Goal: Task Accomplishment & Management: Use online tool/utility

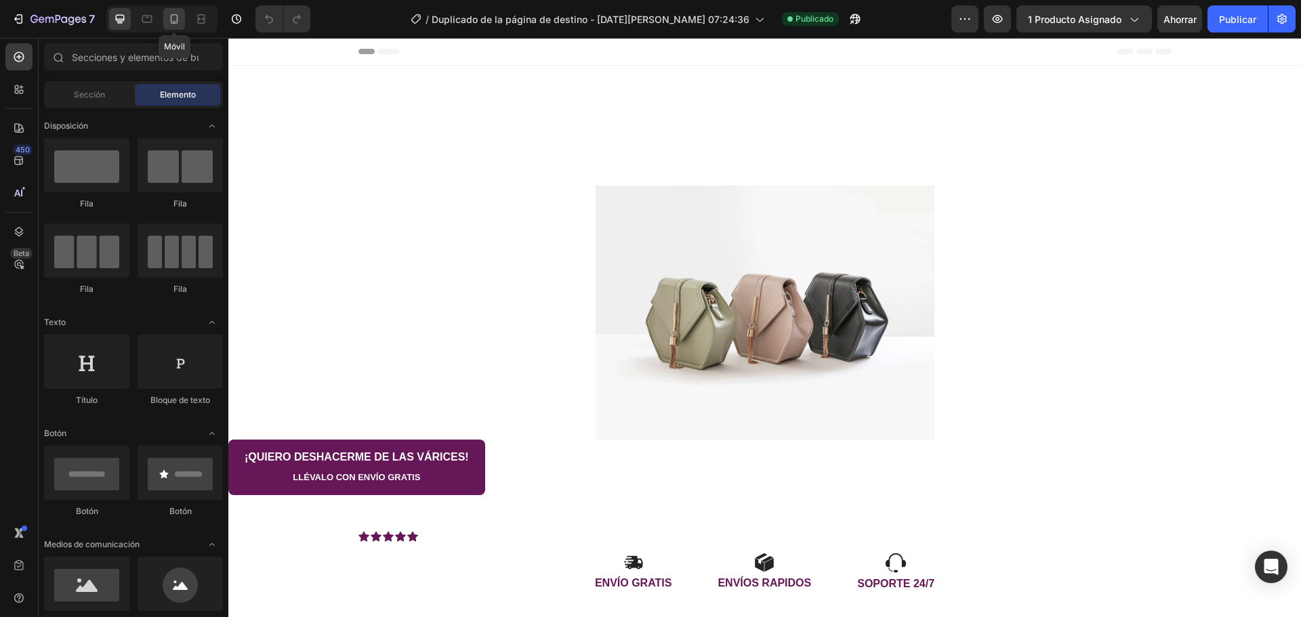
click at [173, 26] on div at bounding box center [174, 19] width 22 height 22
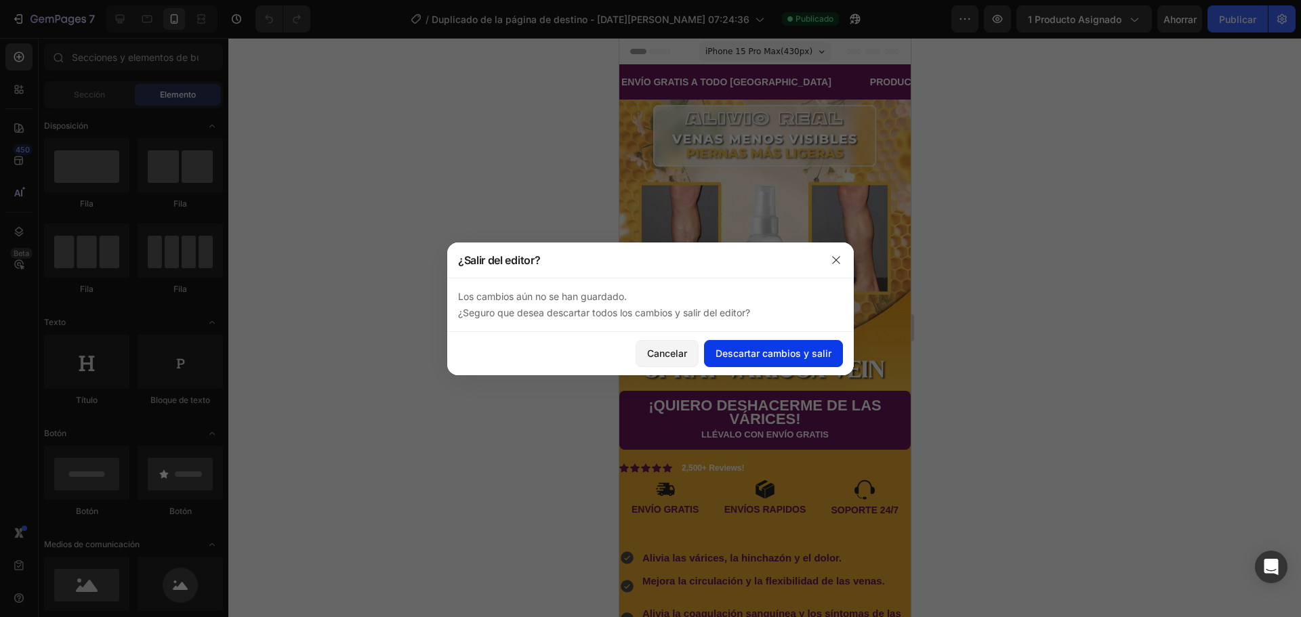
click at [733, 363] on button "Descartar cambios y salir" at bounding box center [773, 353] width 139 height 27
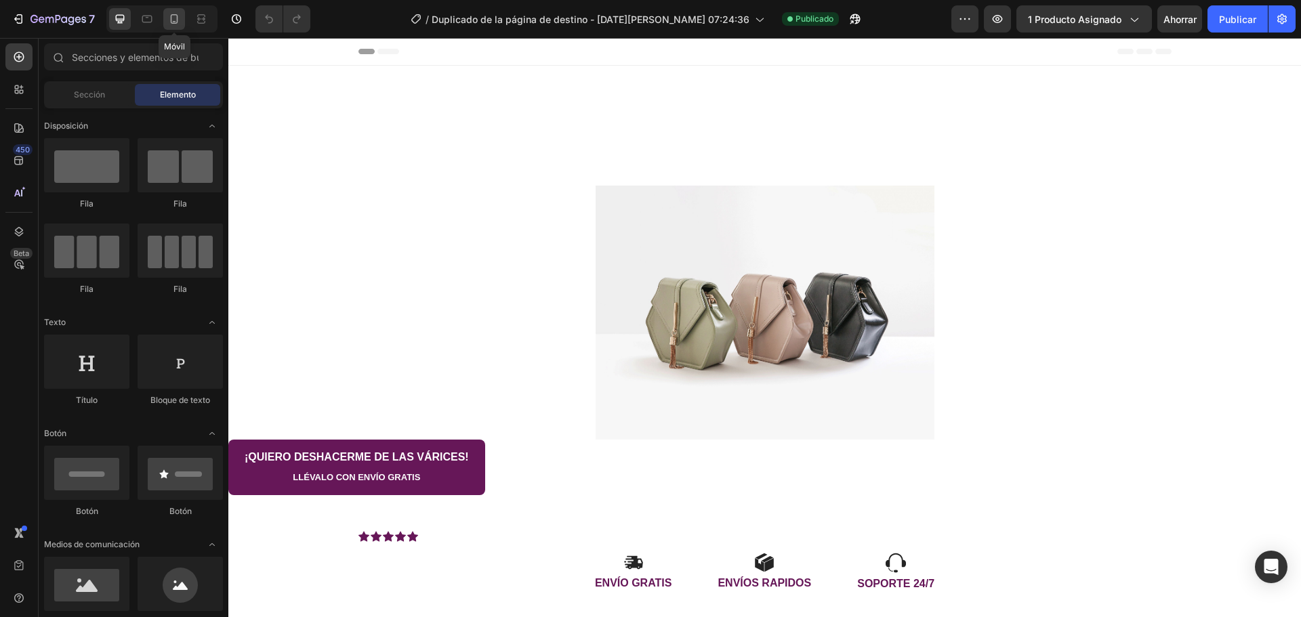
click at [170, 20] on icon at bounding box center [174, 19] width 14 height 14
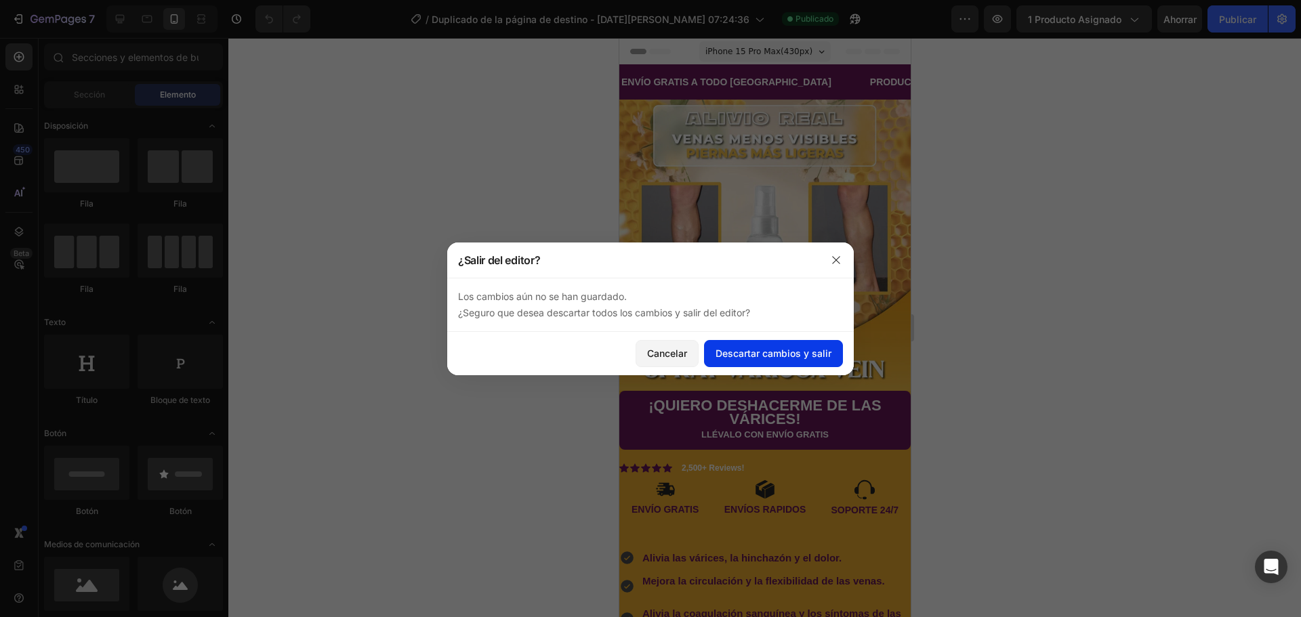
click at [771, 346] on font "Descartar cambios y salir" at bounding box center [774, 353] width 116 height 14
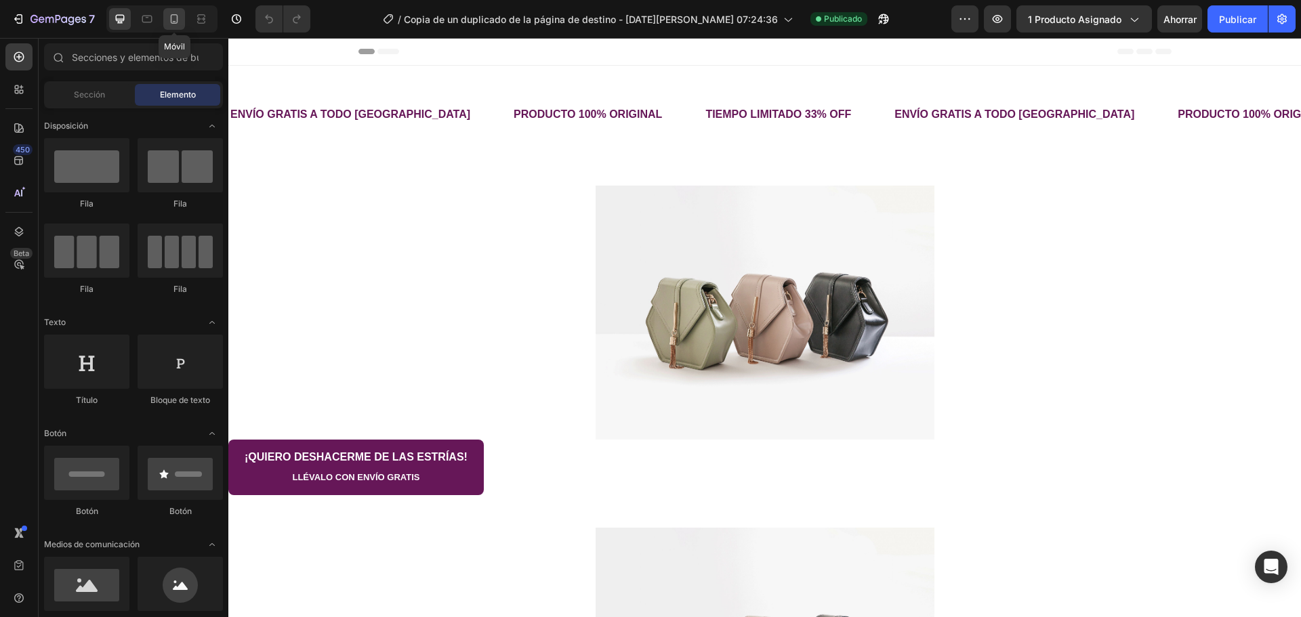
click at [181, 21] on icon at bounding box center [174, 19] width 14 height 14
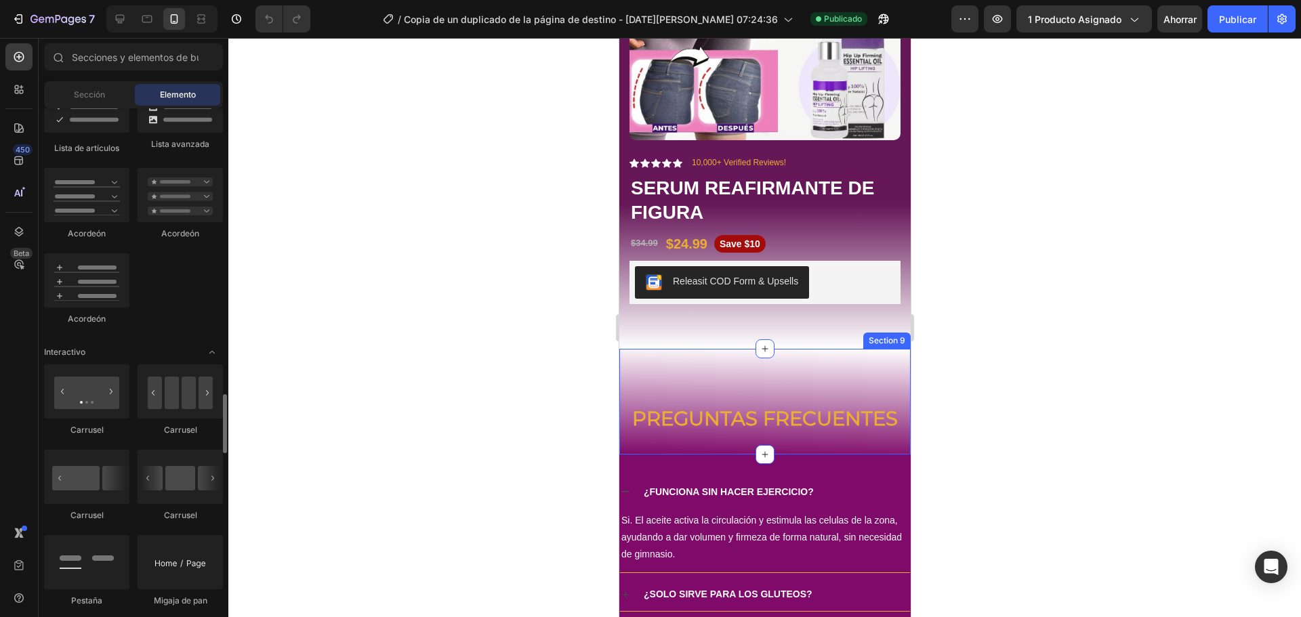
scroll to position [1355, 0]
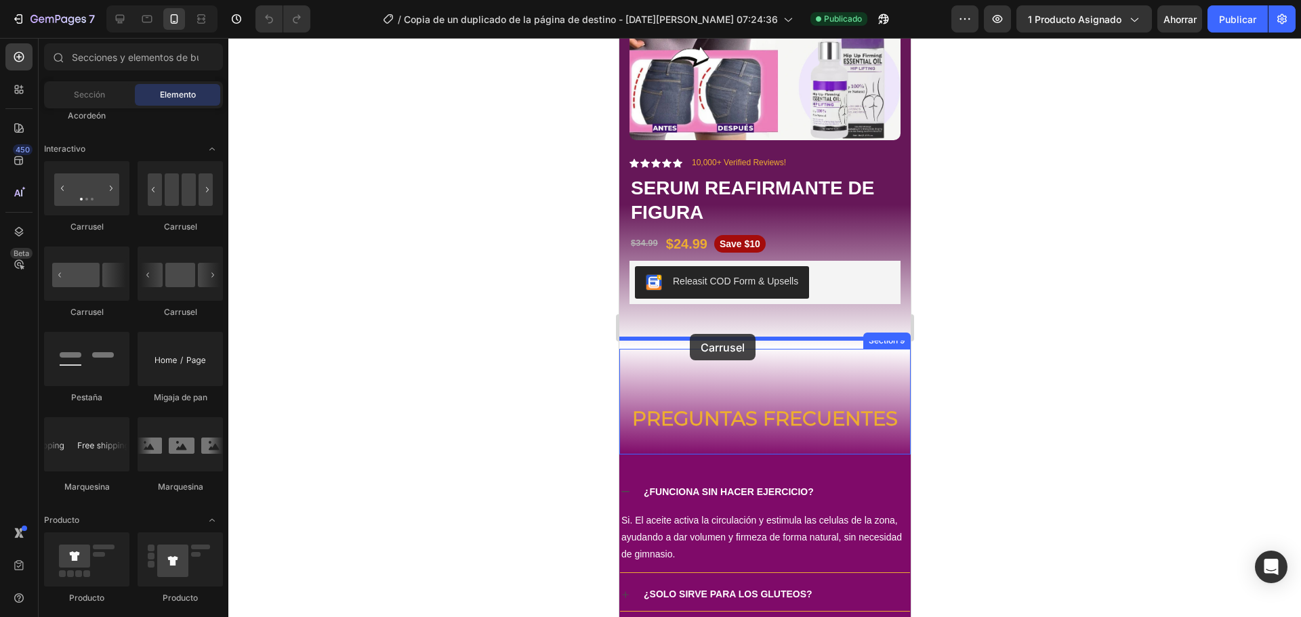
drag, startPoint x: 783, startPoint y: 228, endPoint x: 689, endPoint y: 334, distance: 142.1
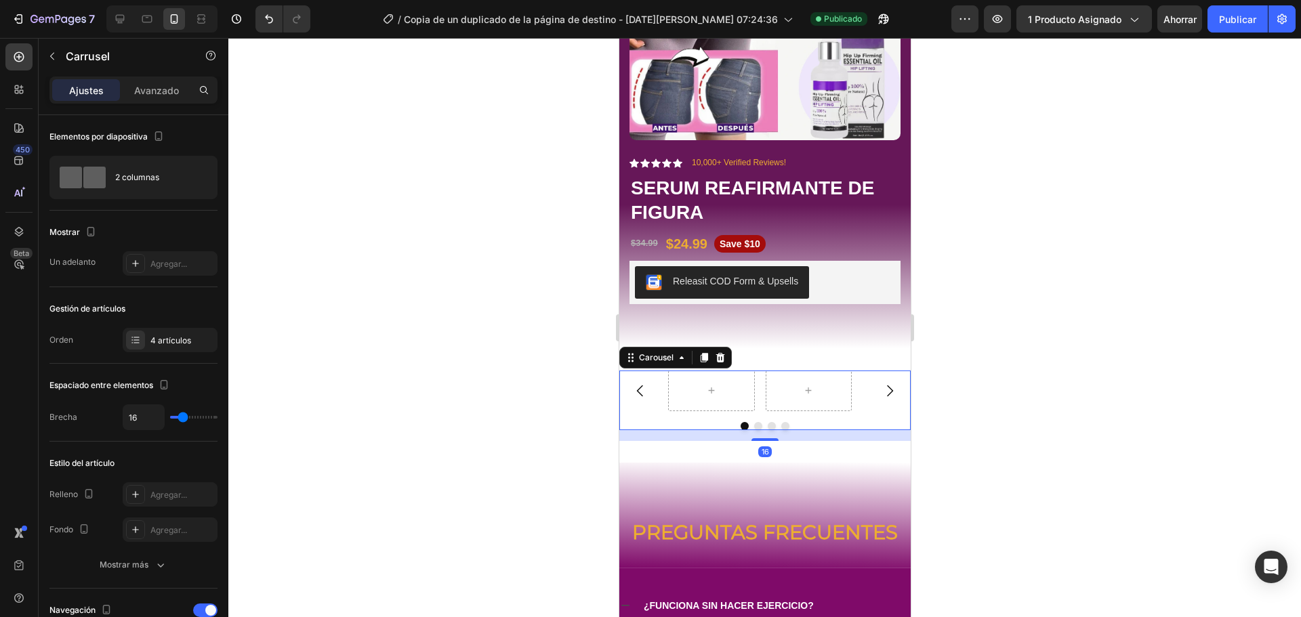
click at [996, 373] on div at bounding box center [764, 327] width 1073 height 579
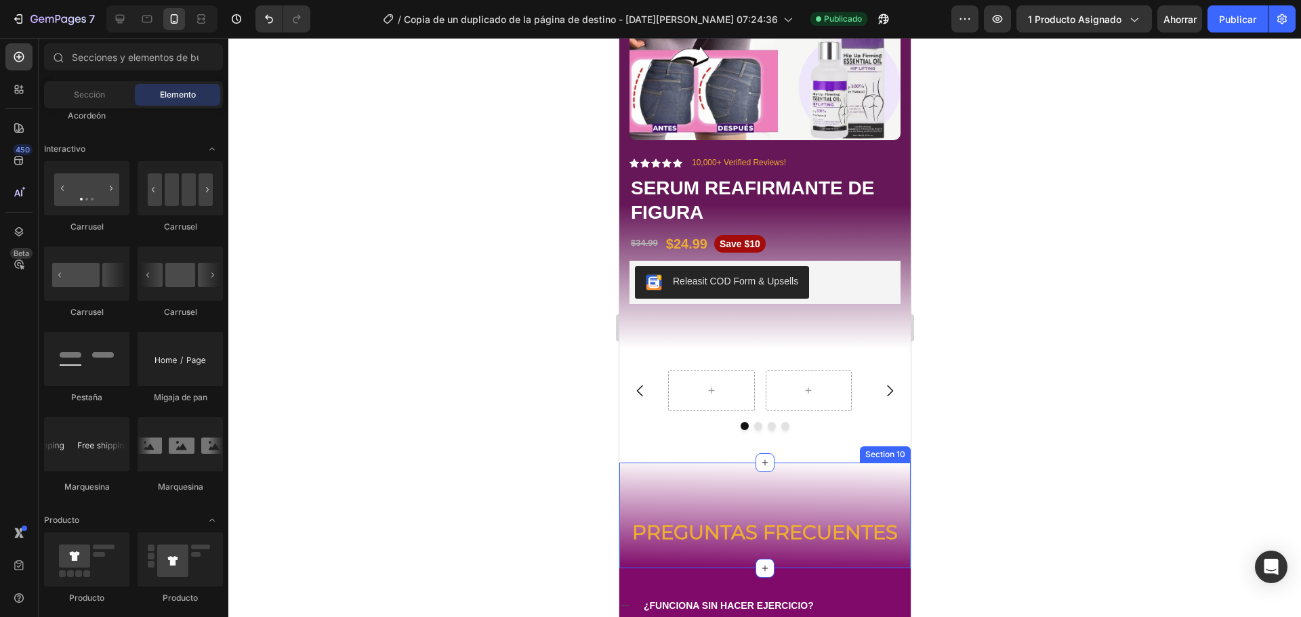
click at [689, 464] on div "PREGUNTAS FRECUENTES Heading Section 10" at bounding box center [764, 516] width 291 height 106
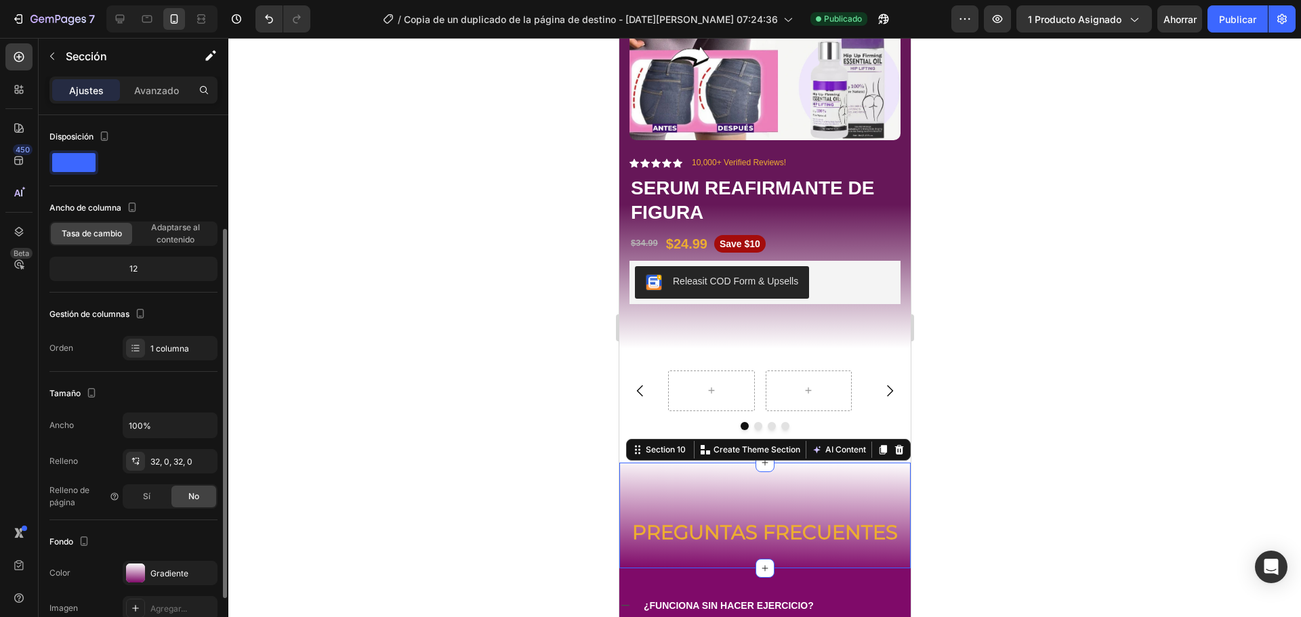
scroll to position [68, 0]
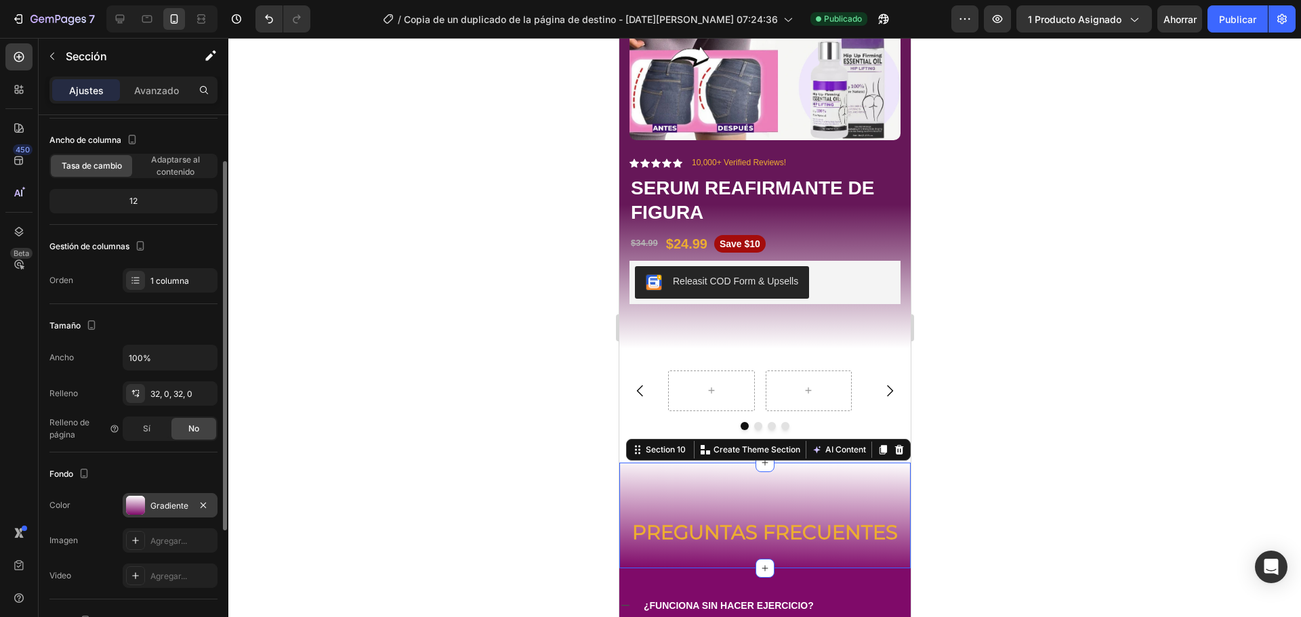
click at [166, 496] on div "Gradiente" at bounding box center [170, 505] width 95 height 24
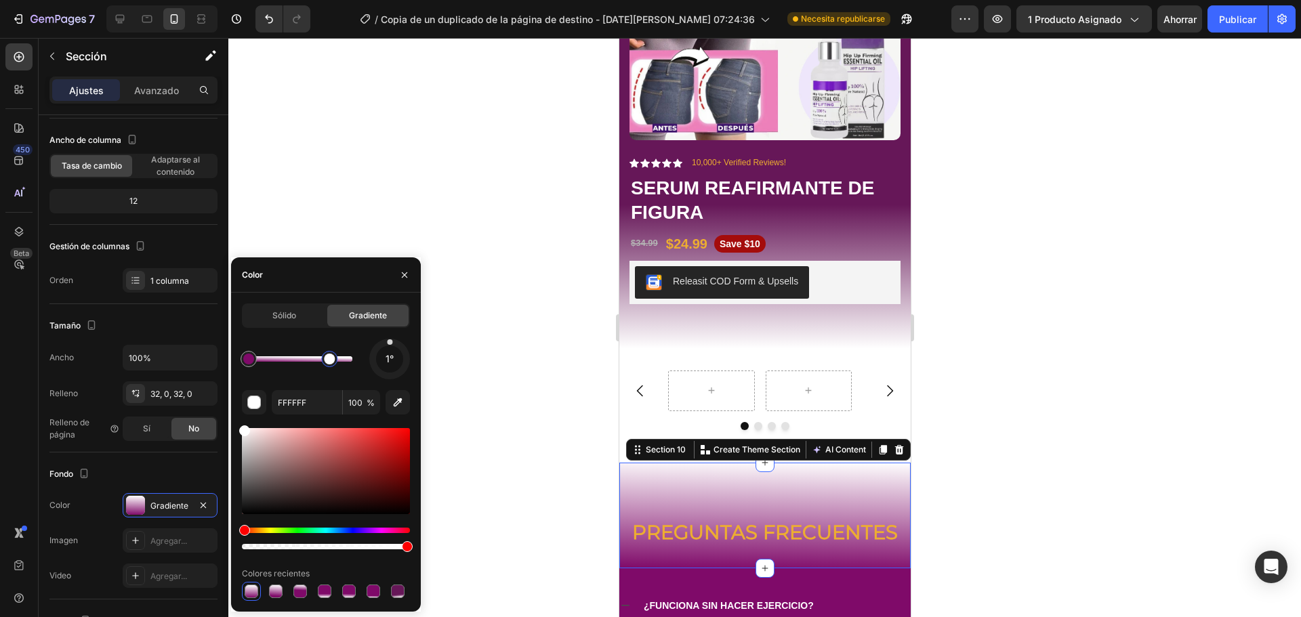
drag, startPoint x: 347, startPoint y: 359, endPoint x: 330, endPoint y: 358, distance: 17.0
click at [330, 358] on div at bounding box center [329, 359] width 11 height 11
type input "7F0A69"
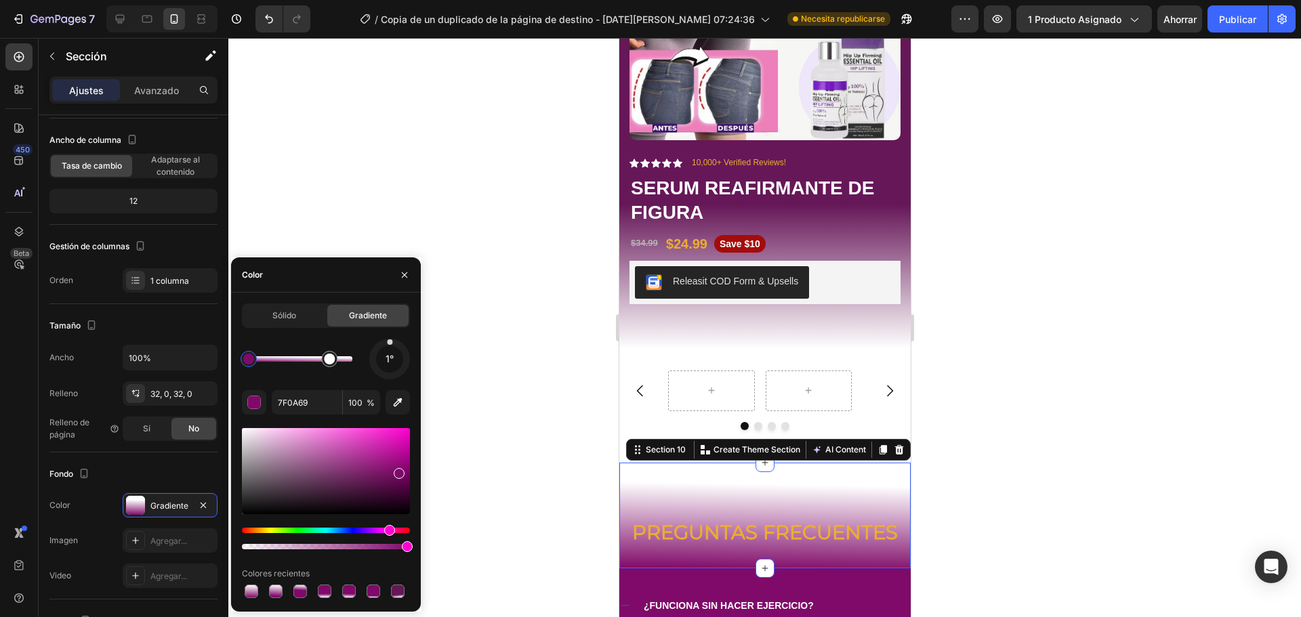
click at [1044, 392] on div at bounding box center [764, 327] width 1073 height 579
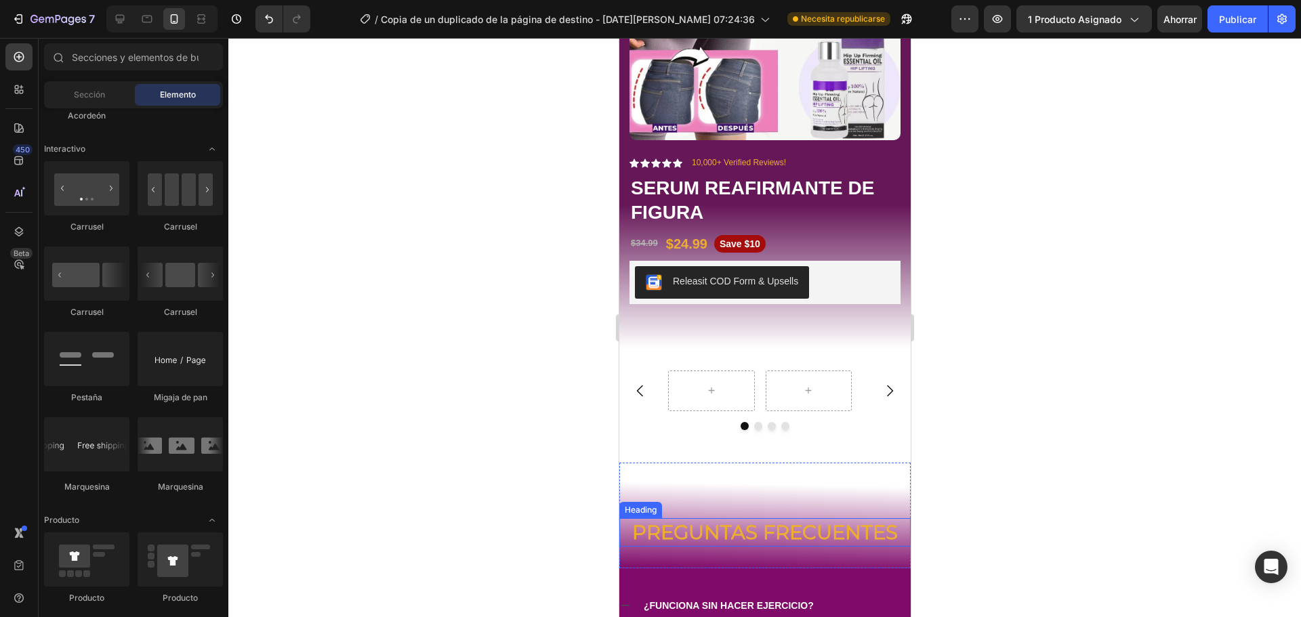
click at [758, 518] on h2 "PREGUNTAS FRECUENTES" at bounding box center [764, 532] width 291 height 28
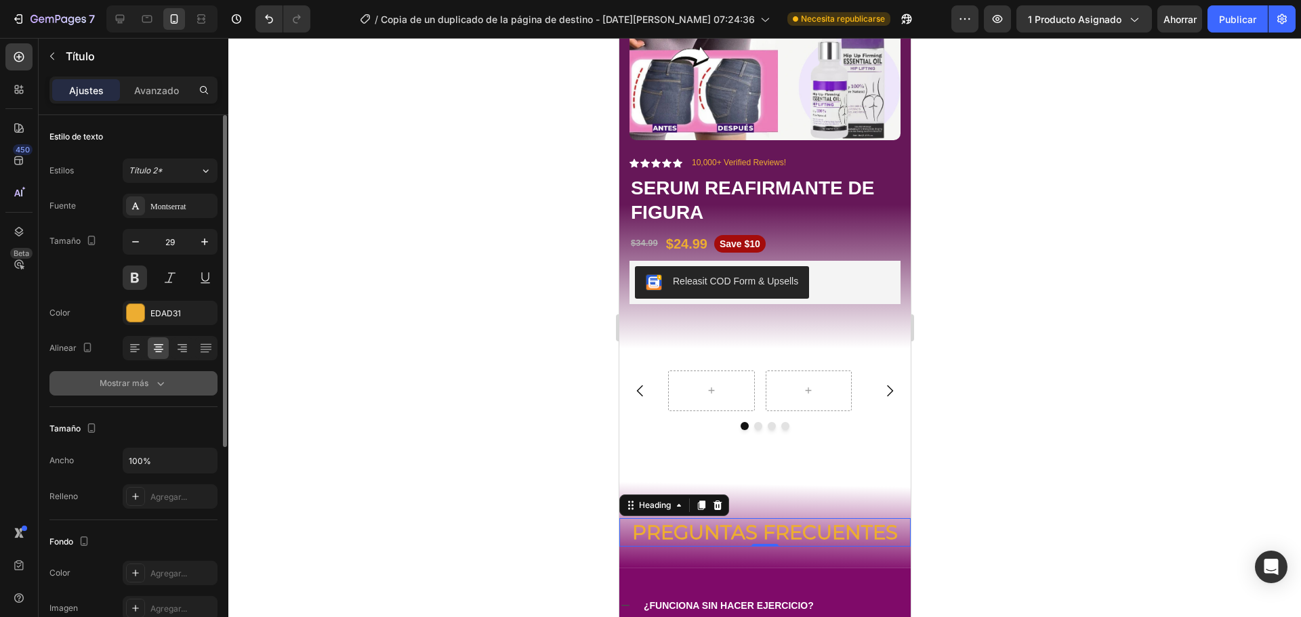
click at [134, 385] on font "Mostrar más" at bounding box center [124, 383] width 49 height 10
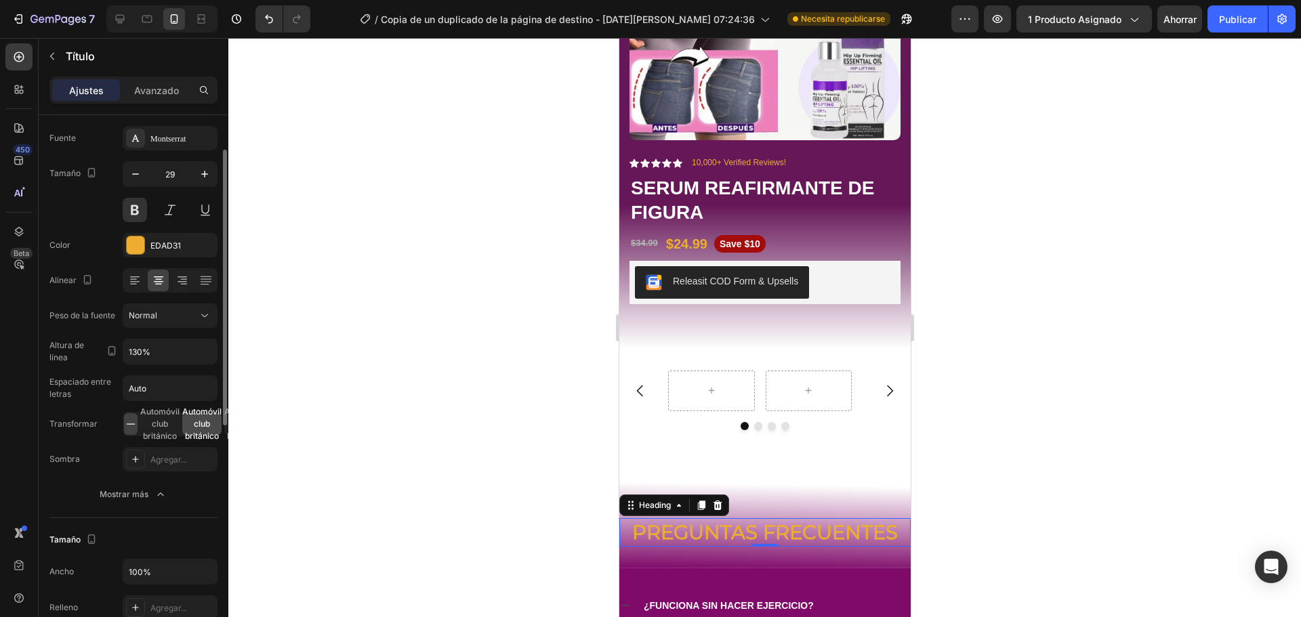
scroll to position [136, 0]
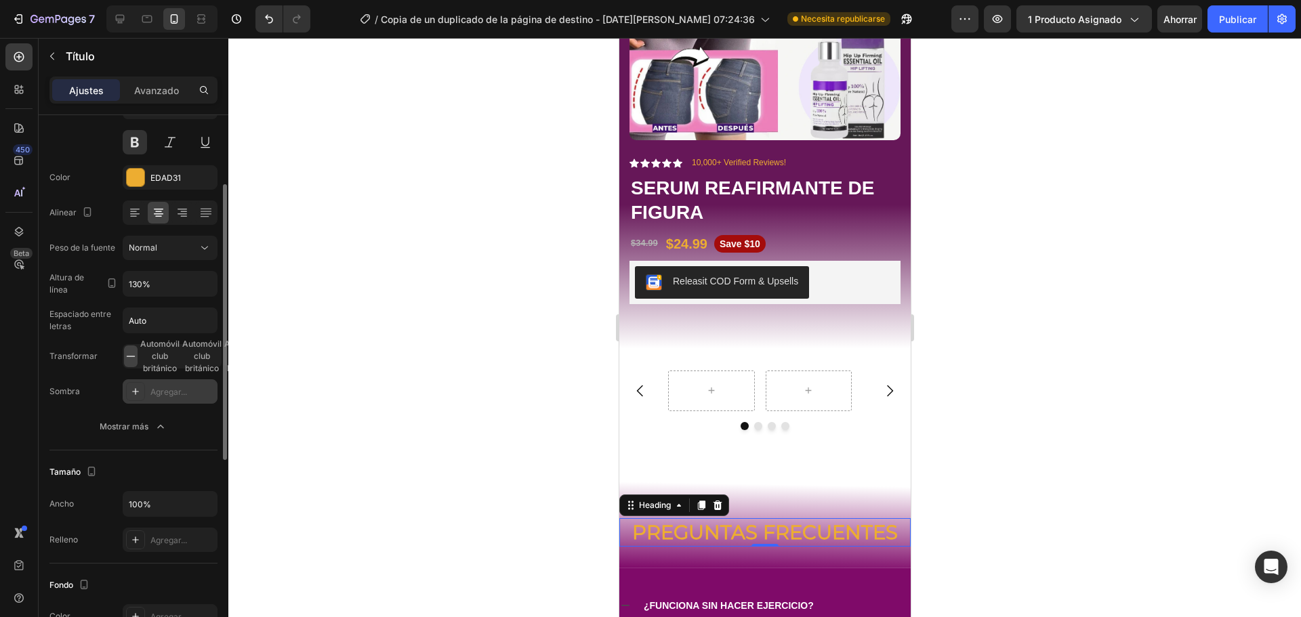
click at [180, 396] on font "Agregar..." at bounding box center [168, 392] width 37 height 10
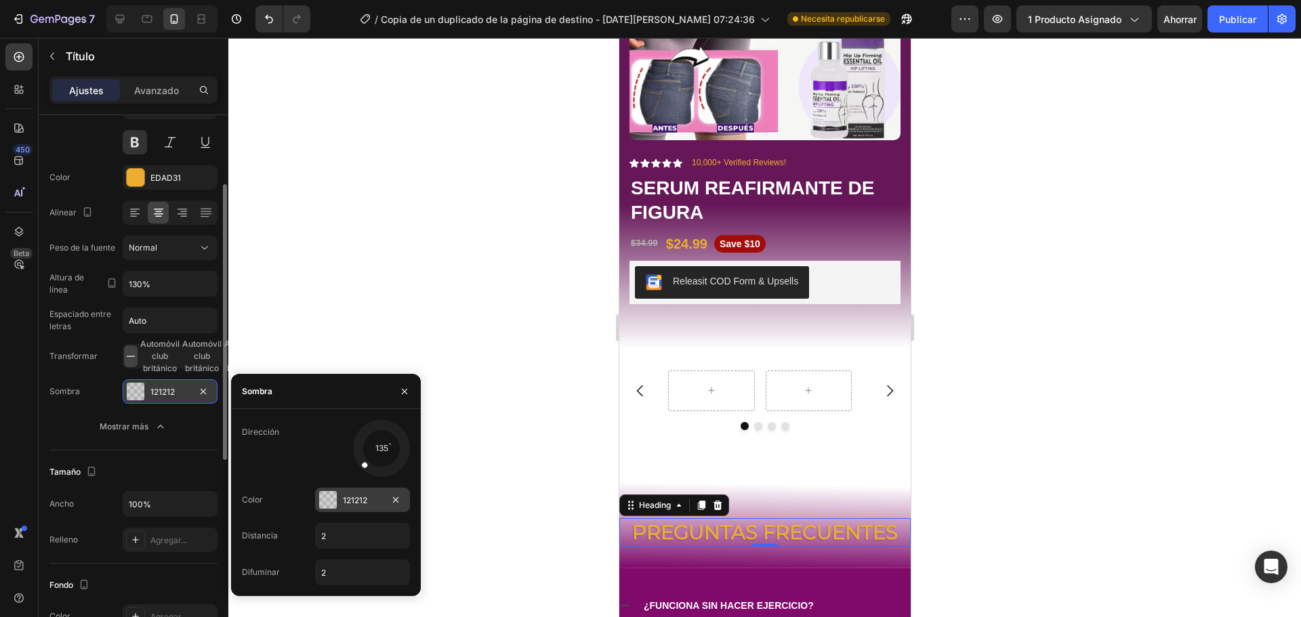
click at [366, 499] on font "121212" at bounding box center [355, 500] width 24 height 10
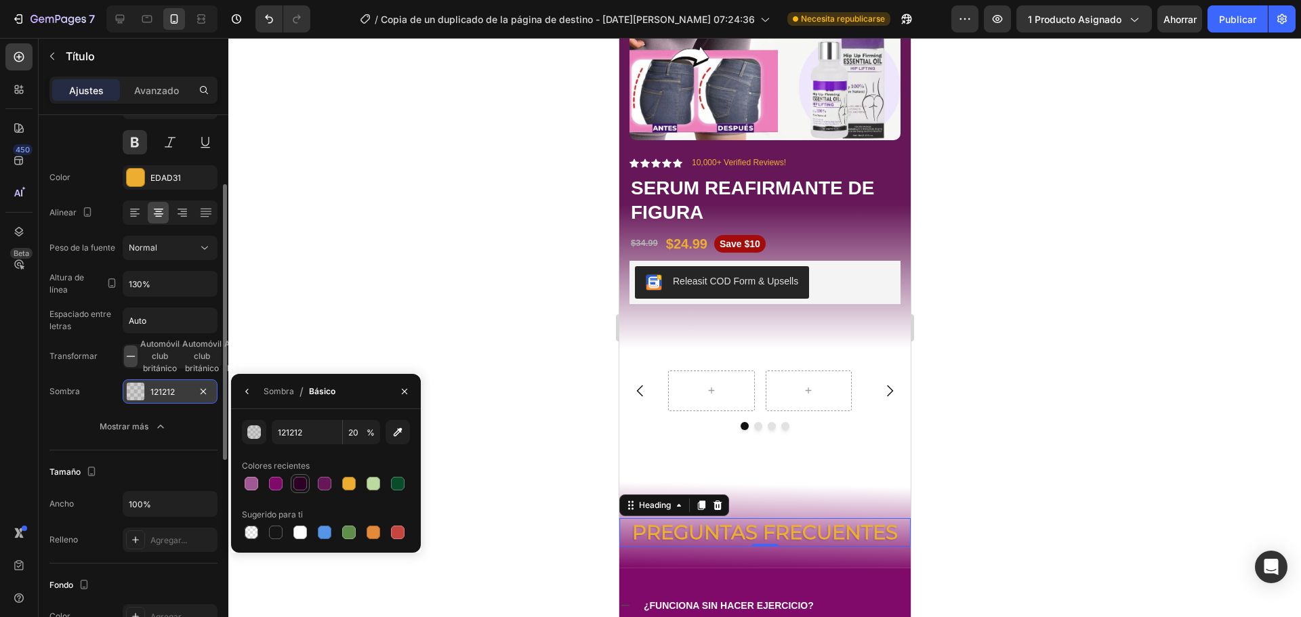
click at [298, 490] on div at bounding box center [300, 484] width 14 height 14
type input "2D0025"
type input "100"
click at [1040, 435] on div at bounding box center [764, 327] width 1073 height 579
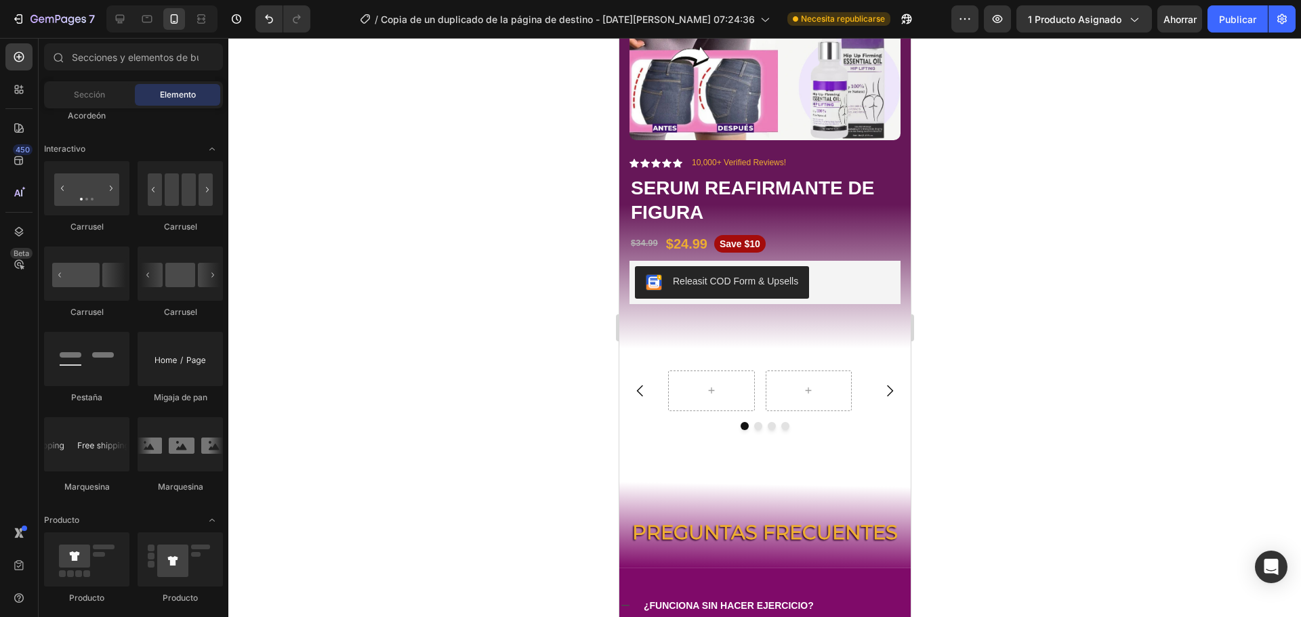
click at [968, 401] on div at bounding box center [764, 327] width 1073 height 579
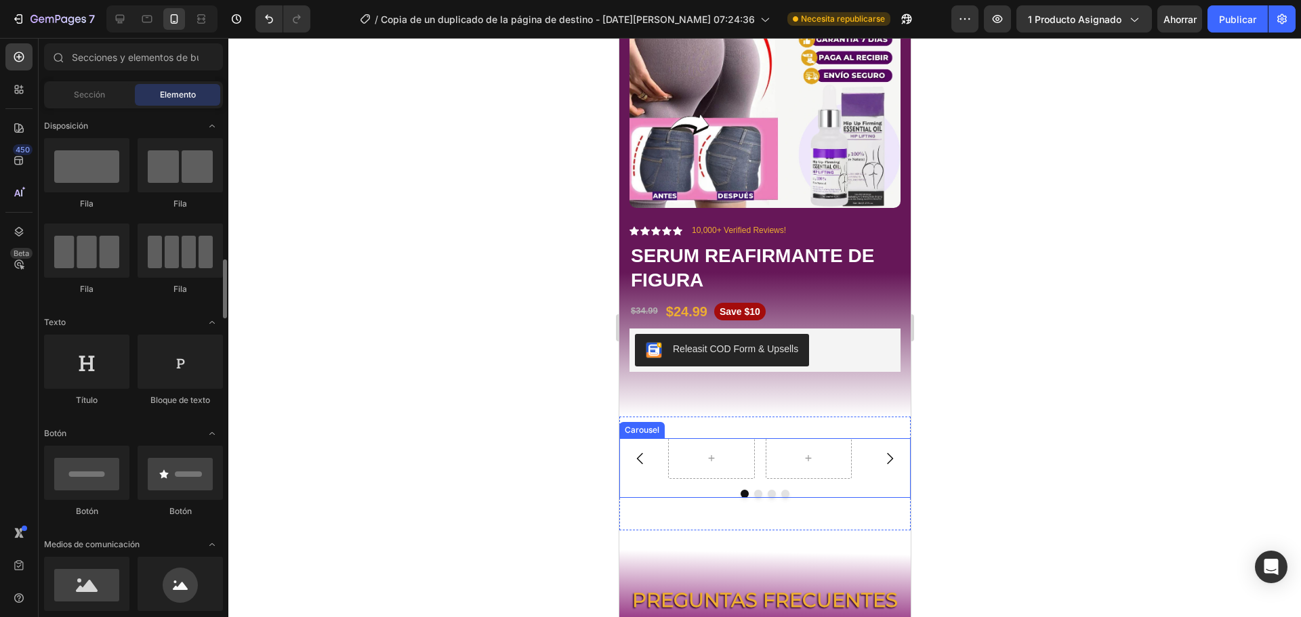
scroll to position [203, 0]
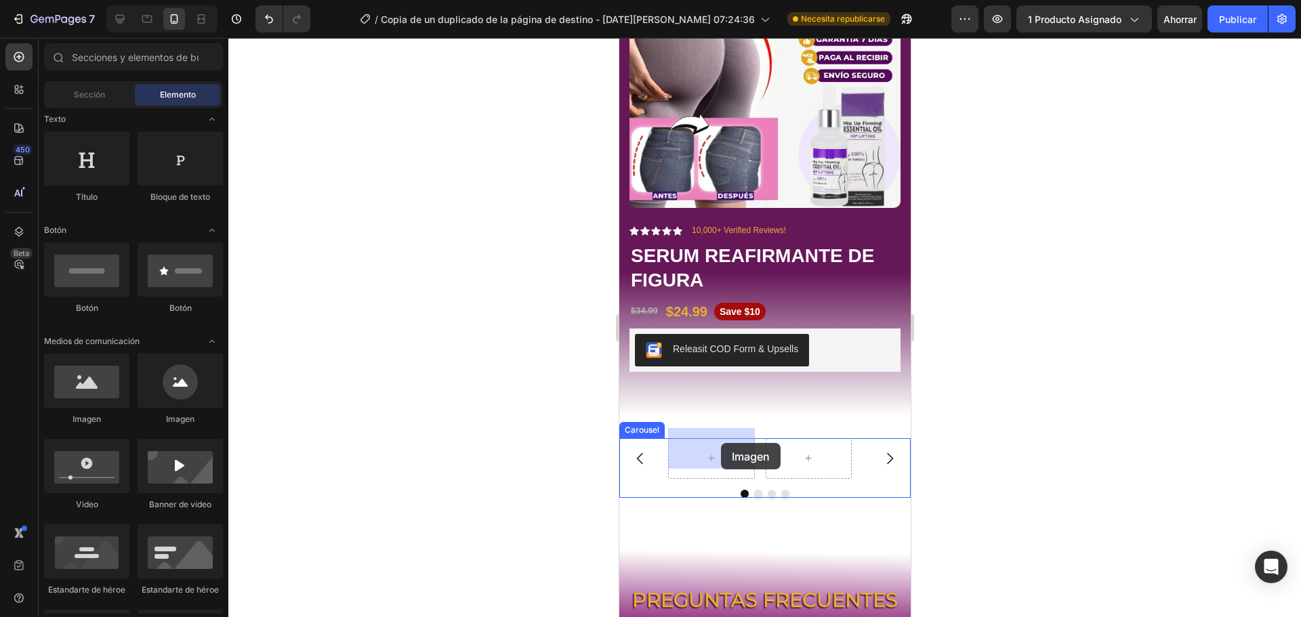
drag, startPoint x: 701, startPoint y: 434, endPoint x: 718, endPoint y: 443, distance: 19.1
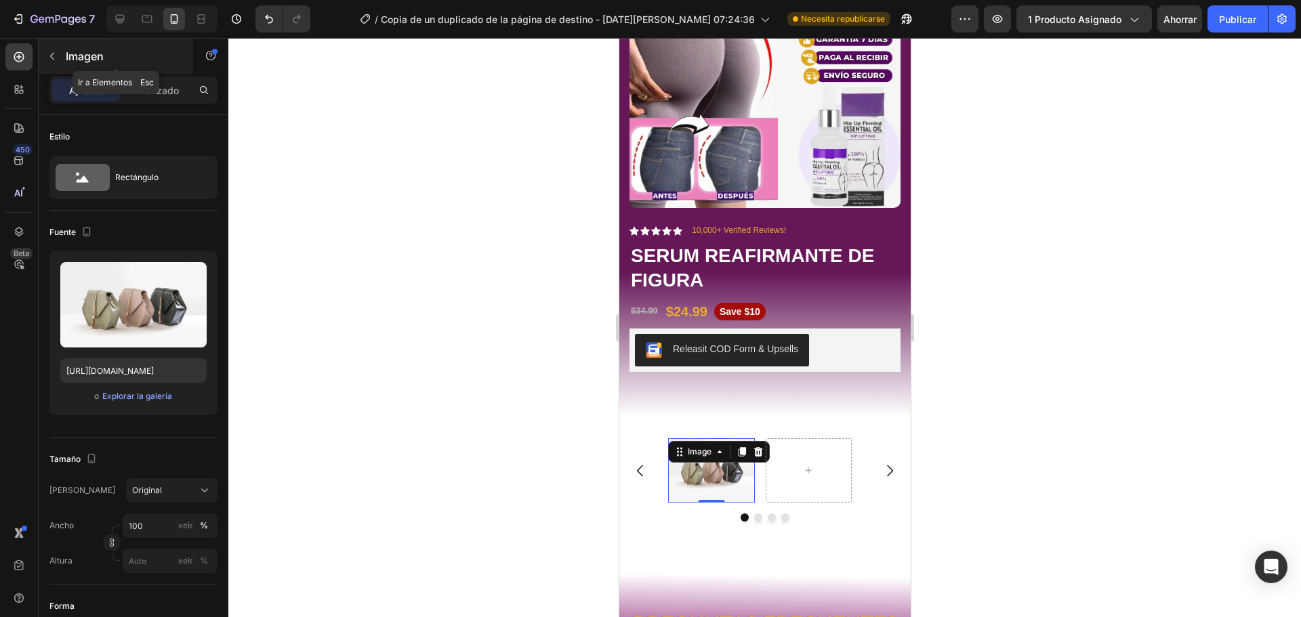
click at [50, 47] on button "button" at bounding box center [52, 56] width 22 height 22
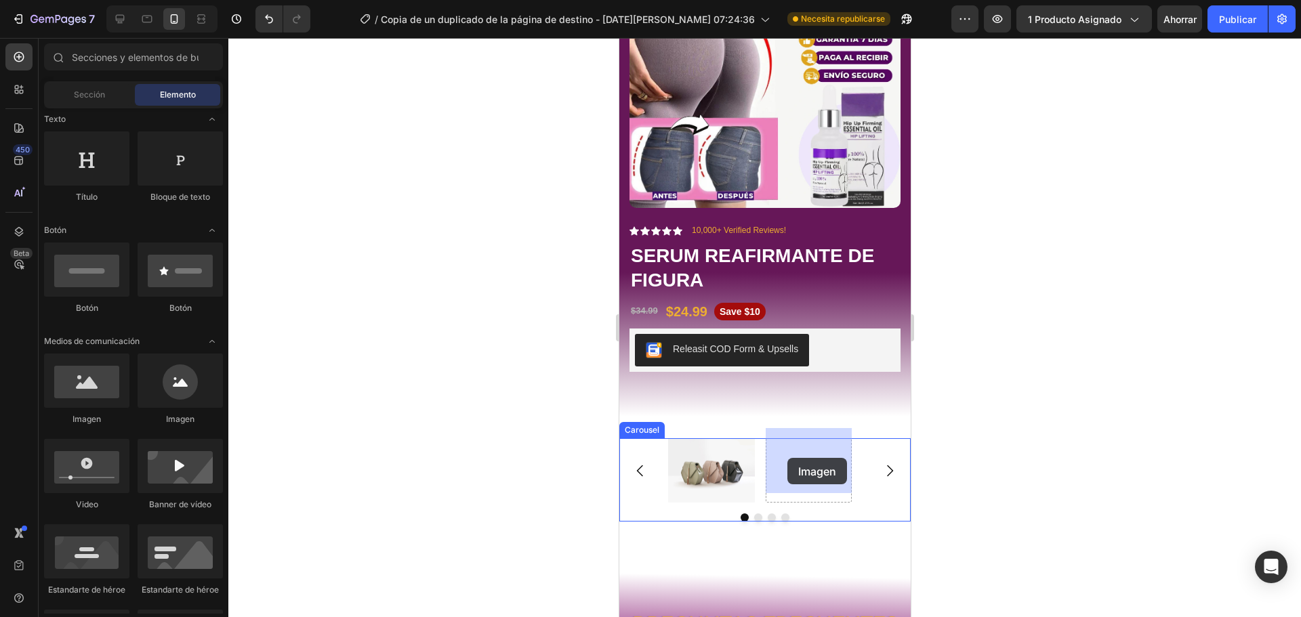
drag, startPoint x: 699, startPoint y: 417, endPoint x: 787, endPoint y: 458, distance: 97.3
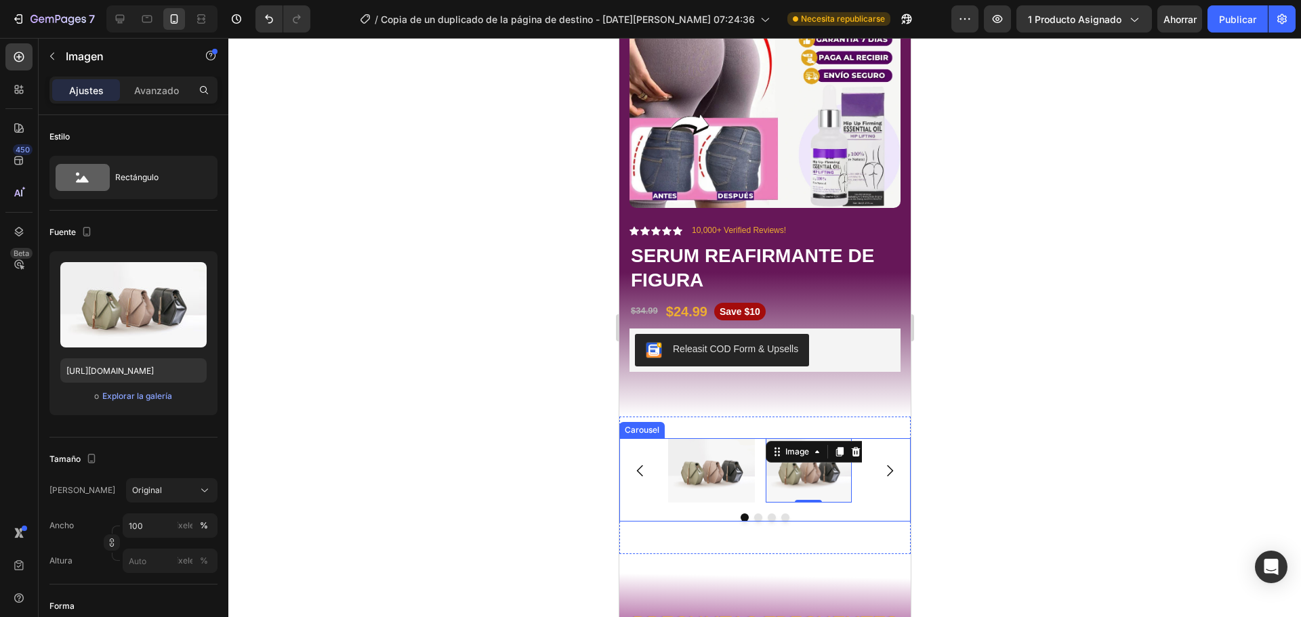
click at [881, 463] on icon "Carousel Next Arrow" at bounding box center [889, 471] width 16 height 16
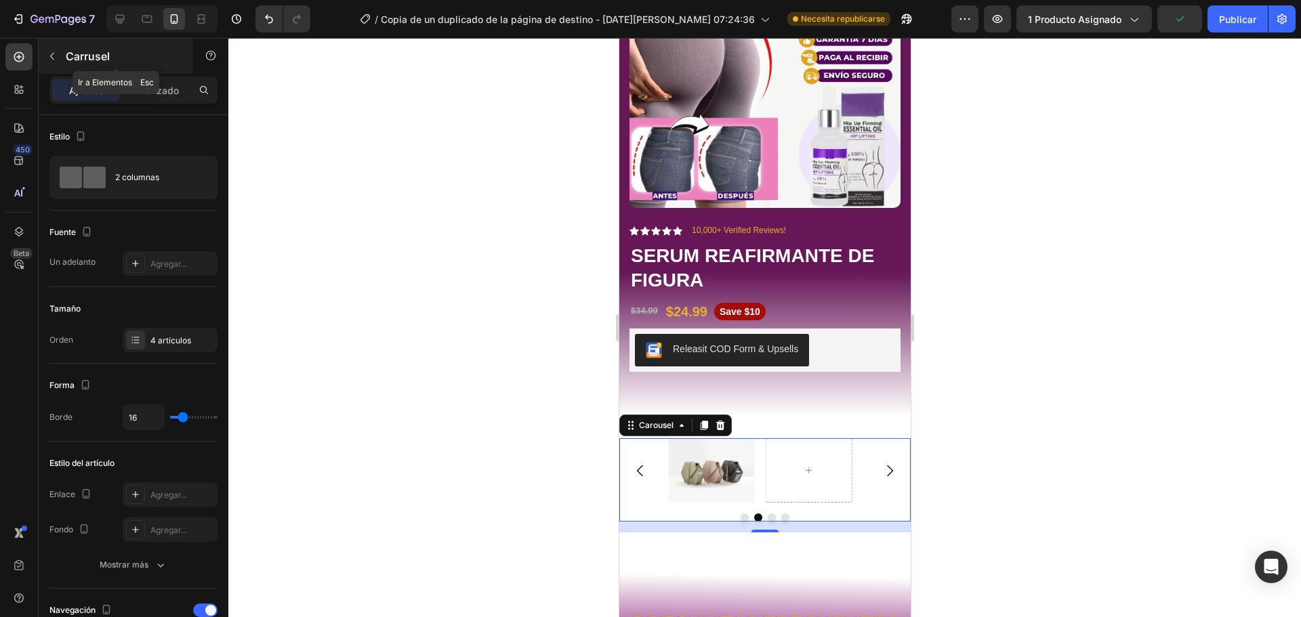
click at [58, 61] on button "button" at bounding box center [52, 56] width 22 height 22
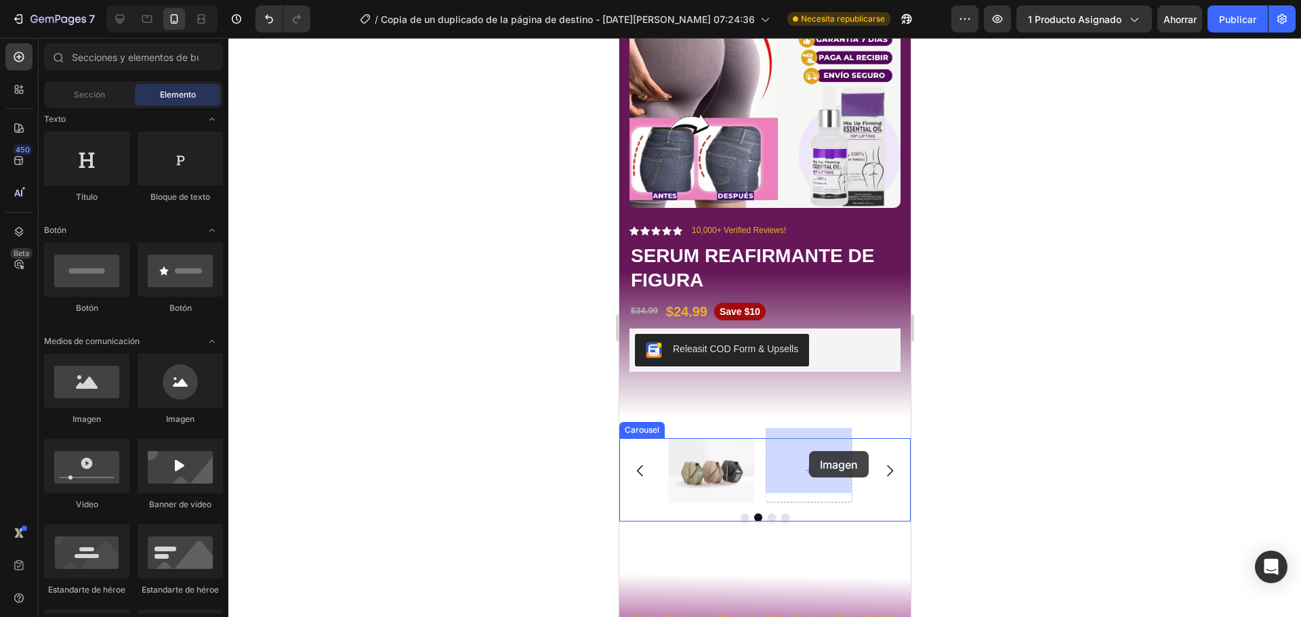
drag, startPoint x: 706, startPoint y: 424, endPoint x: 808, endPoint y: 451, distance: 105.9
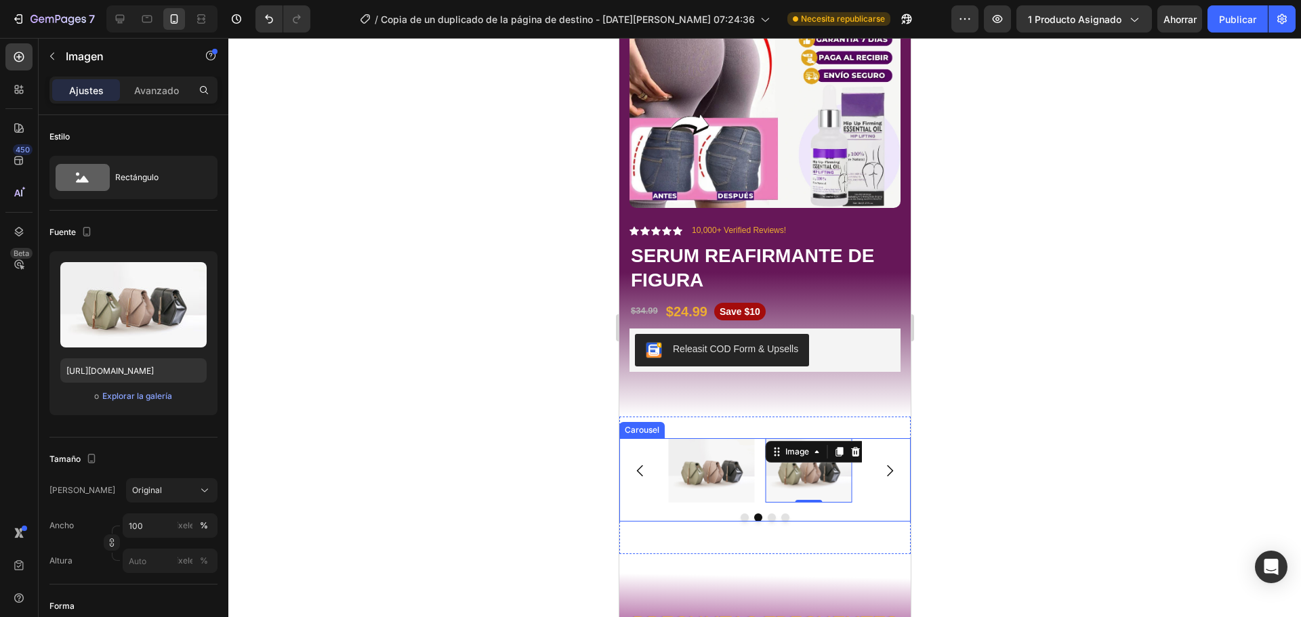
click at [882, 467] on icon "Carousel Next Arrow" at bounding box center [889, 471] width 16 height 16
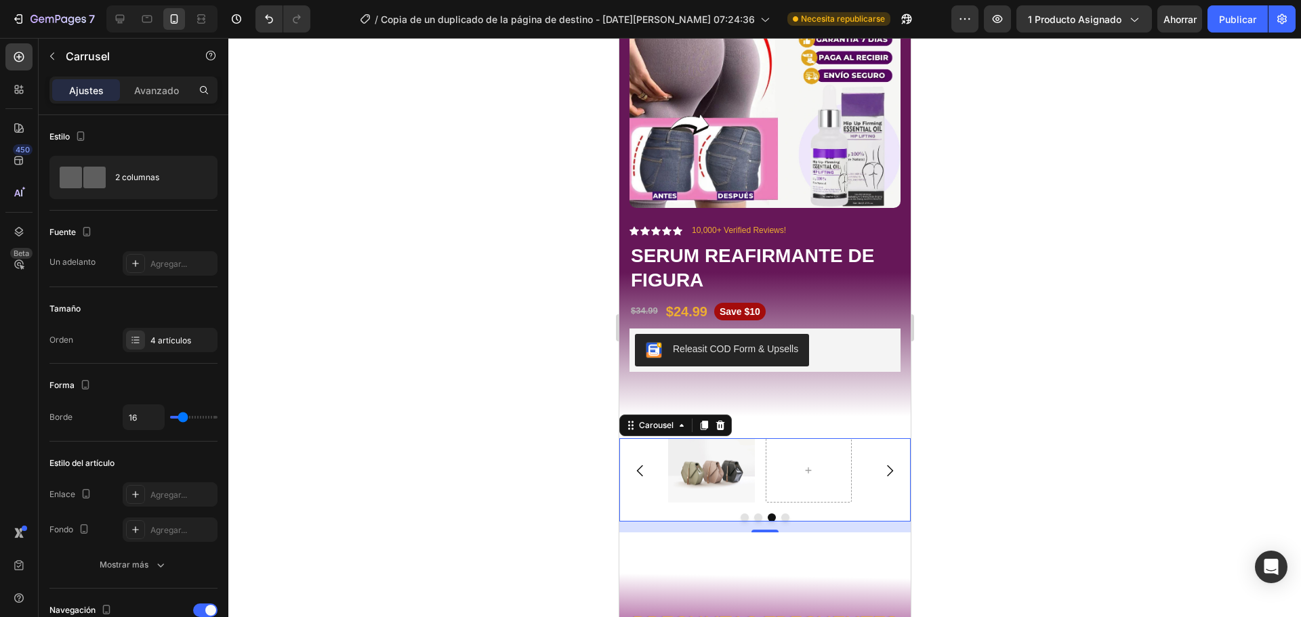
click at [881, 465] on icon "Carousel Next Arrow" at bounding box center [889, 471] width 16 height 16
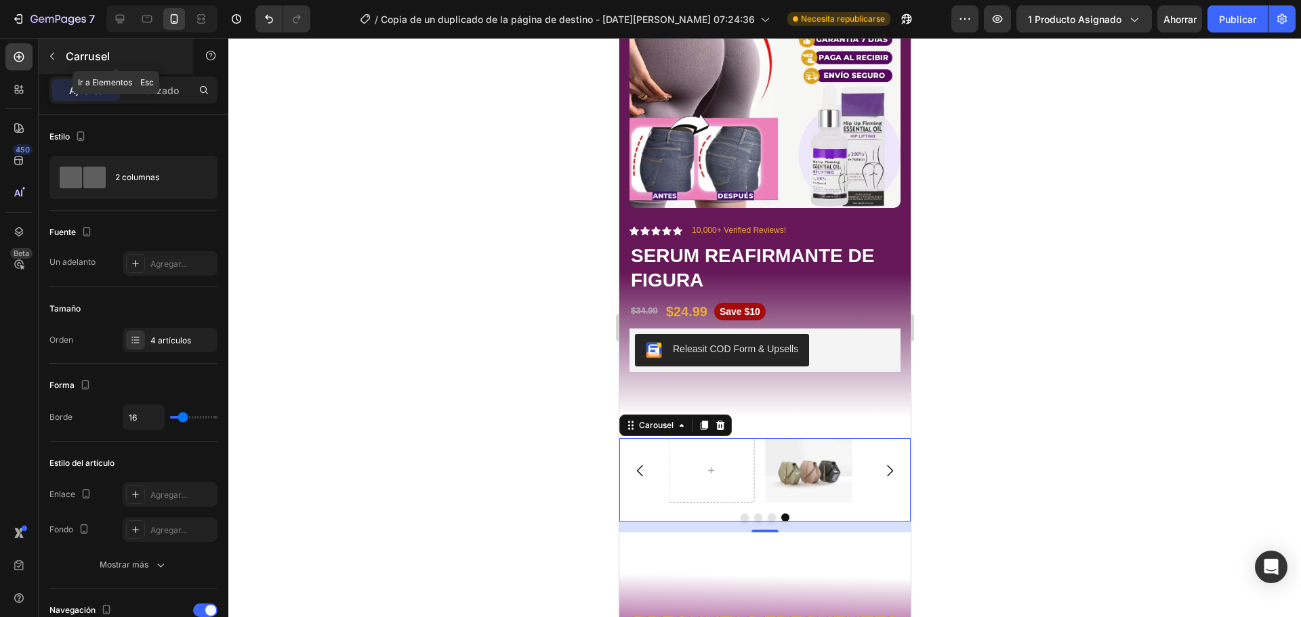
click at [54, 57] on icon "button" at bounding box center [52, 56] width 11 height 11
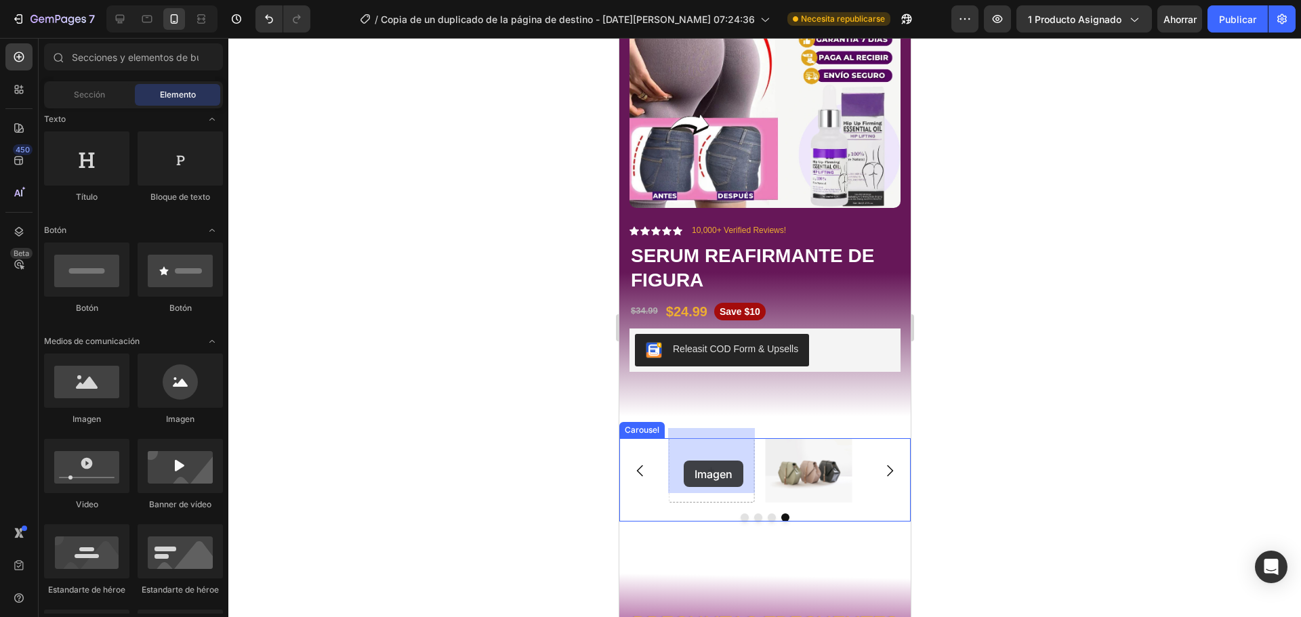
drag, startPoint x: 699, startPoint y: 438, endPoint x: 677, endPoint y: 463, distance: 33.1
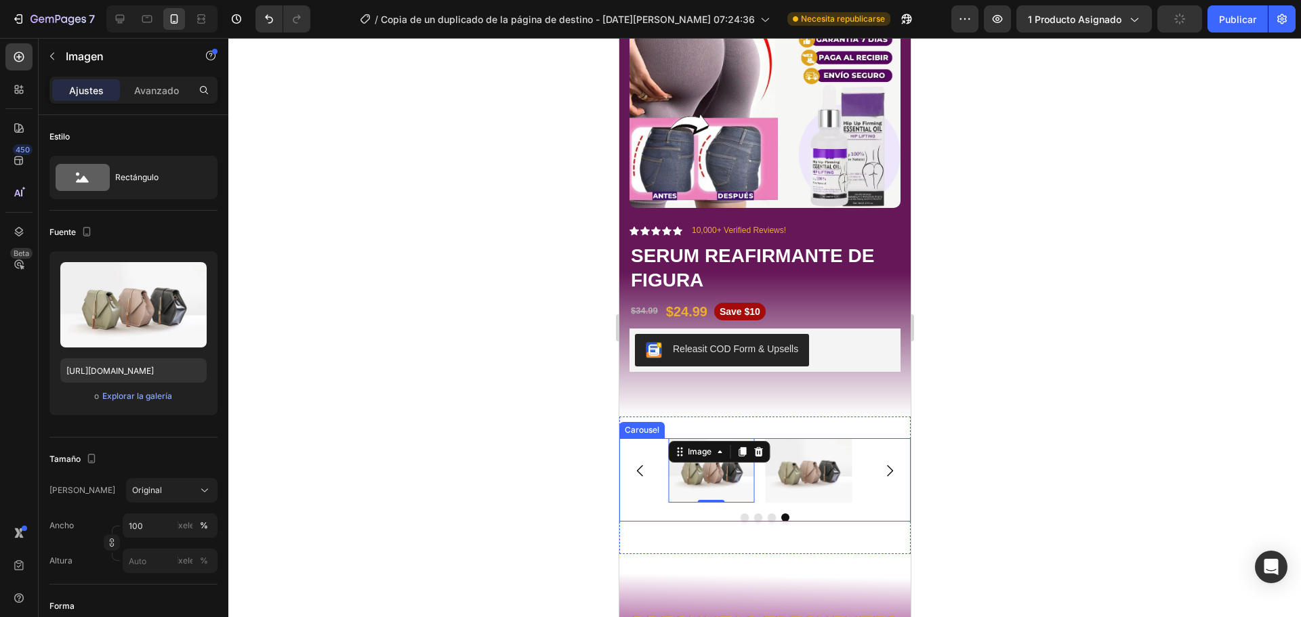
click at [638, 465] on icon "Carousel Back Arrow" at bounding box center [639, 471] width 6 height 12
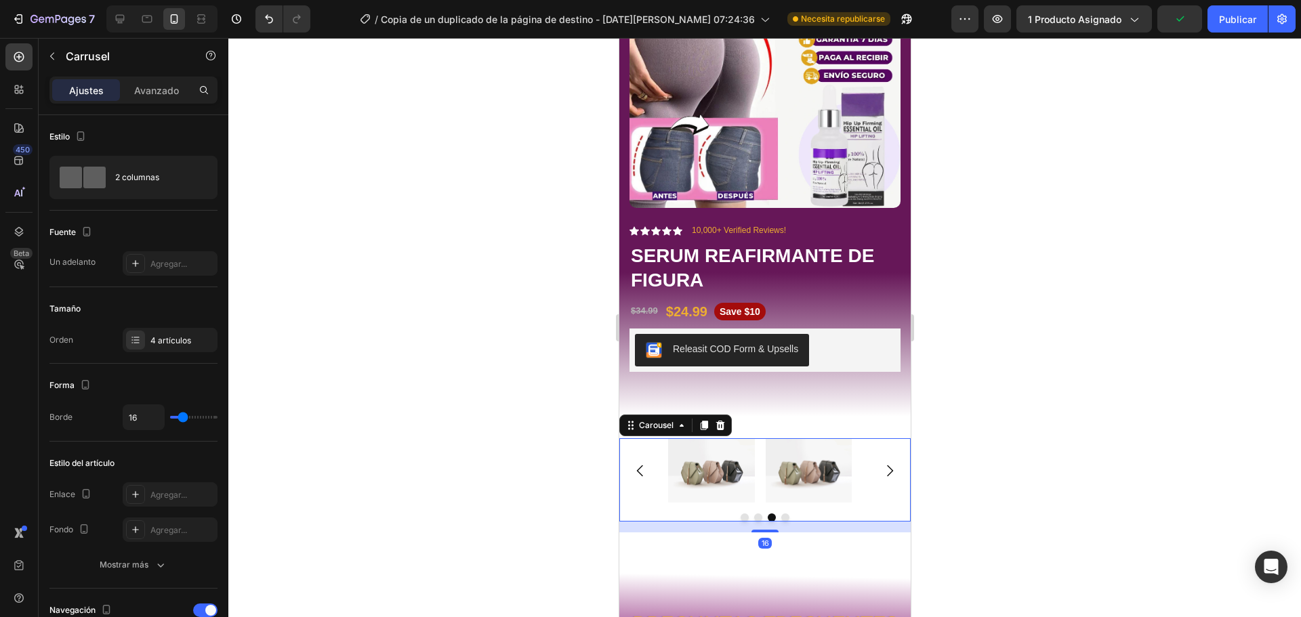
click at [638, 465] on icon "Carousel Back Arrow" at bounding box center [639, 471] width 6 height 12
